Goal: Find specific page/section

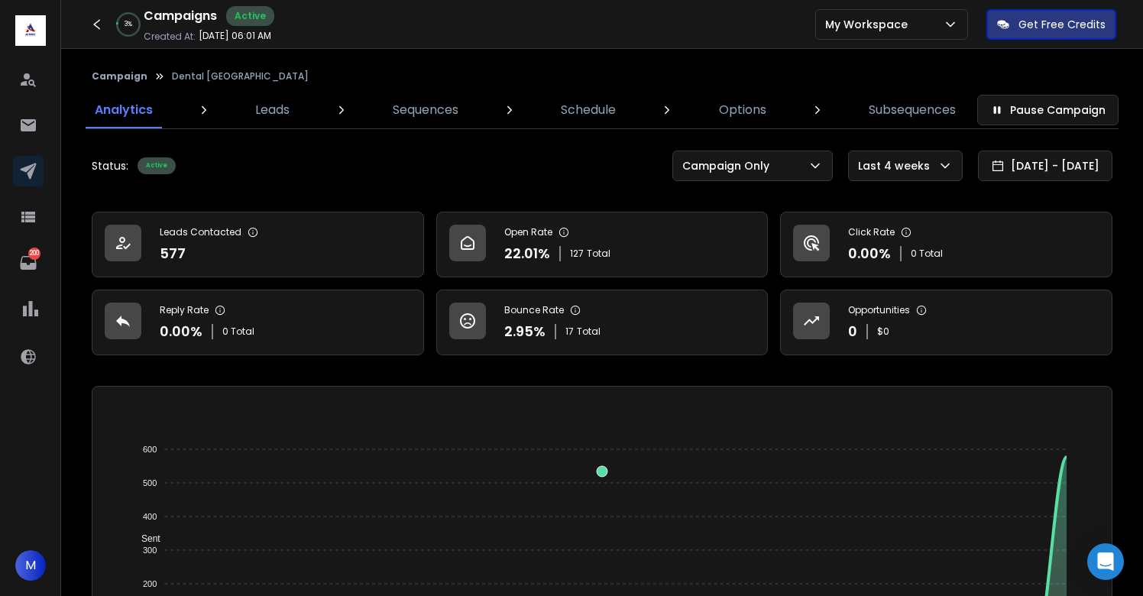
click at [813, 82] on div "Campaign Dental [GEOGRAPHIC_DATA]" at bounding box center [602, 76] width 1033 height 24
click at [749, 107] on p "Options" at bounding box center [742, 110] width 47 height 18
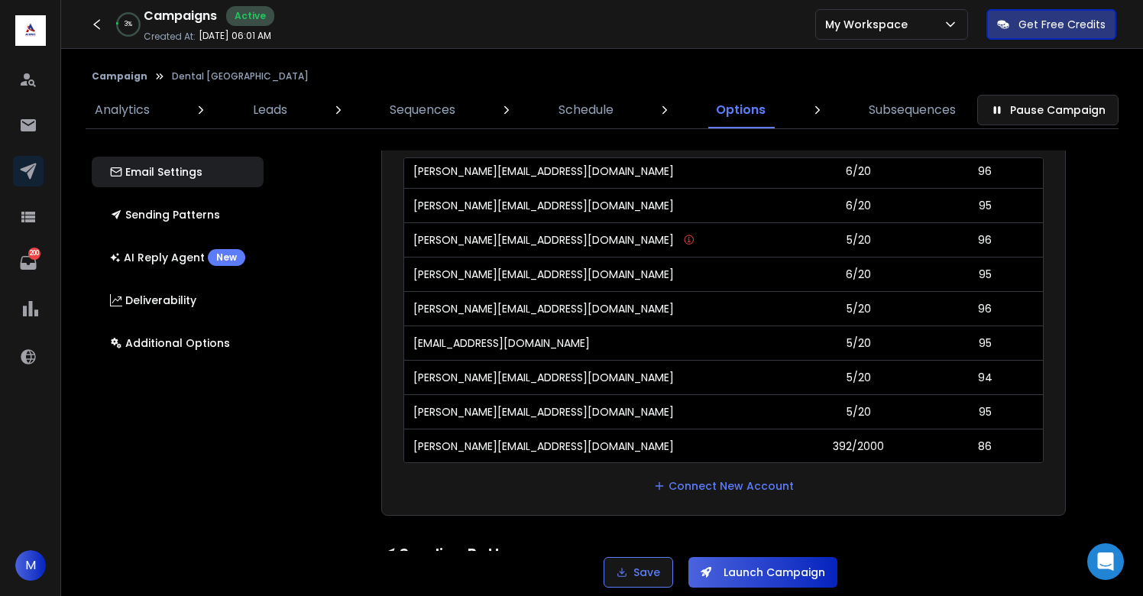
scroll to position [102, 0]
click at [25, 171] on icon at bounding box center [28, 171] width 16 height 16
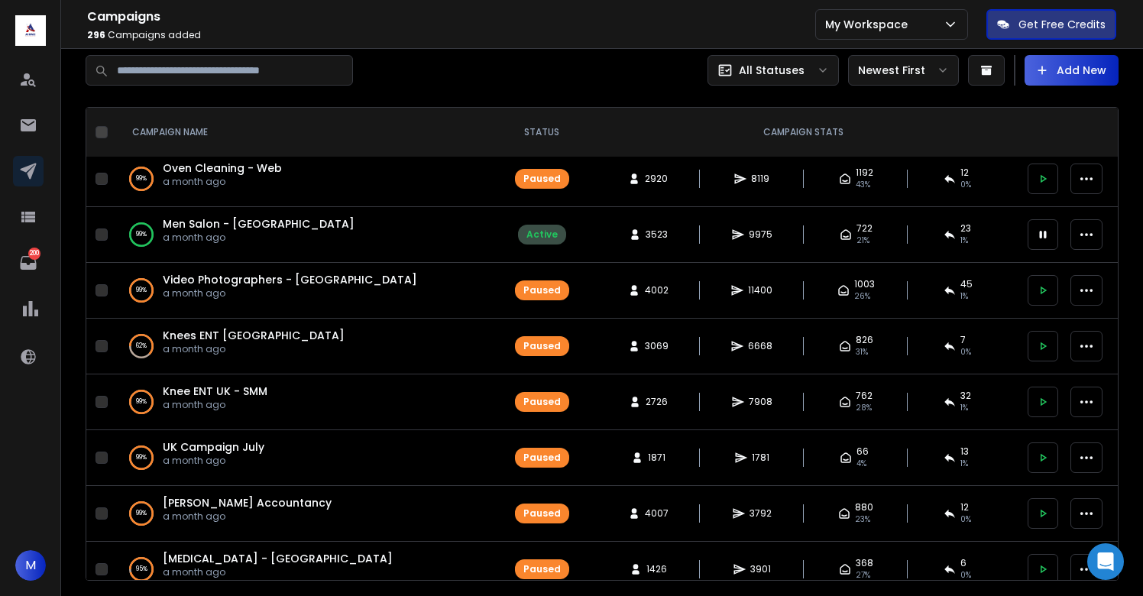
scroll to position [759, 0]
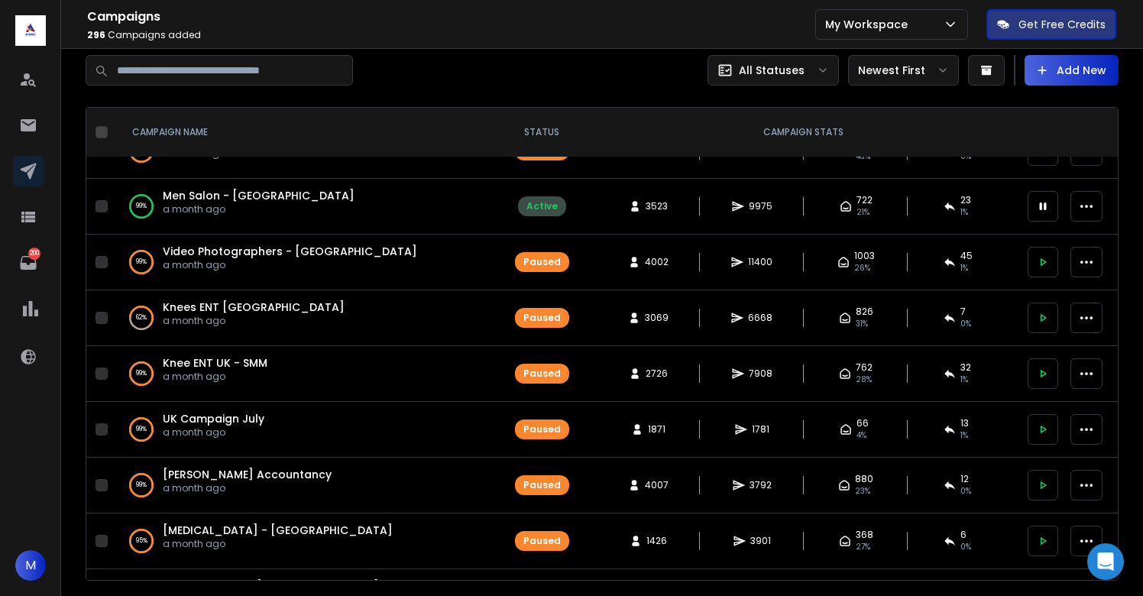
click at [1032, 324] on button at bounding box center [1042, 317] width 31 height 31
